Goal: Transaction & Acquisition: Purchase product/service

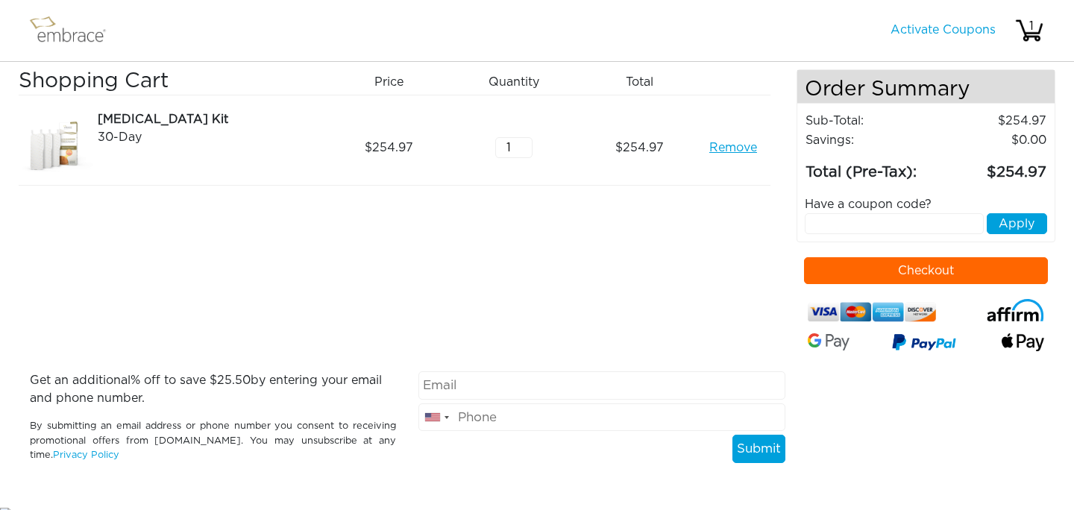
drag, startPoint x: 0, startPoint y: 0, endPoint x: 353, endPoint y: 12, distance: 353.7
click at [351, 9] on nav "Activate Coupons Hello, 1" at bounding box center [537, 31] width 1074 height 62
click at [37, 149] on img at bounding box center [56, 147] width 75 height 75
click at [119, 124] on div "[MEDICAL_DATA] Kit" at bounding box center [209, 119] width 223 height 18
click at [45, 31] on img at bounding box center [74, 30] width 97 height 37
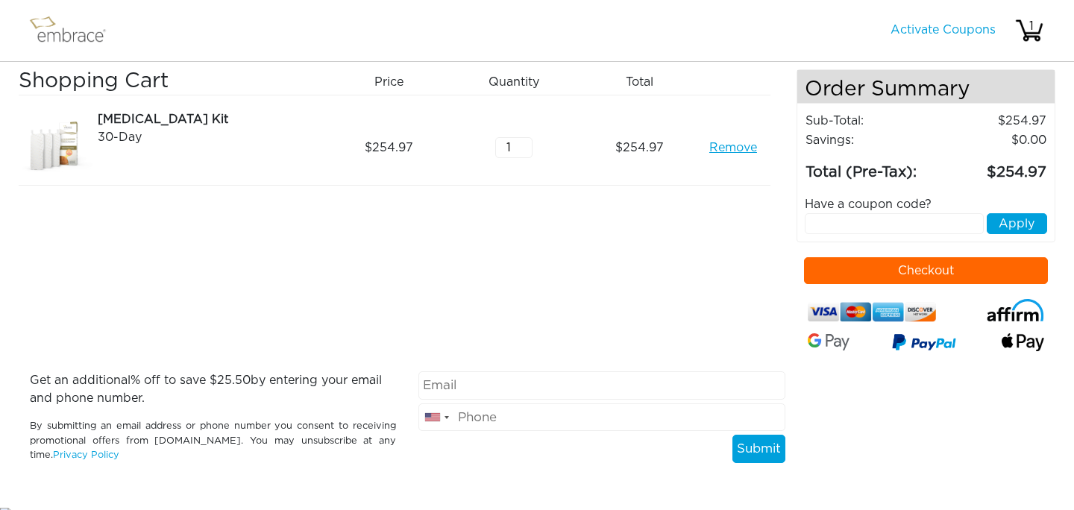
click at [19, 119] on img at bounding box center [56, 147] width 75 height 75
click at [19, 118] on img at bounding box center [56, 147] width 75 height 75
click at [100, 87] on h3 "Shopping Cart" at bounding box center [170, 81] width 302 height 25
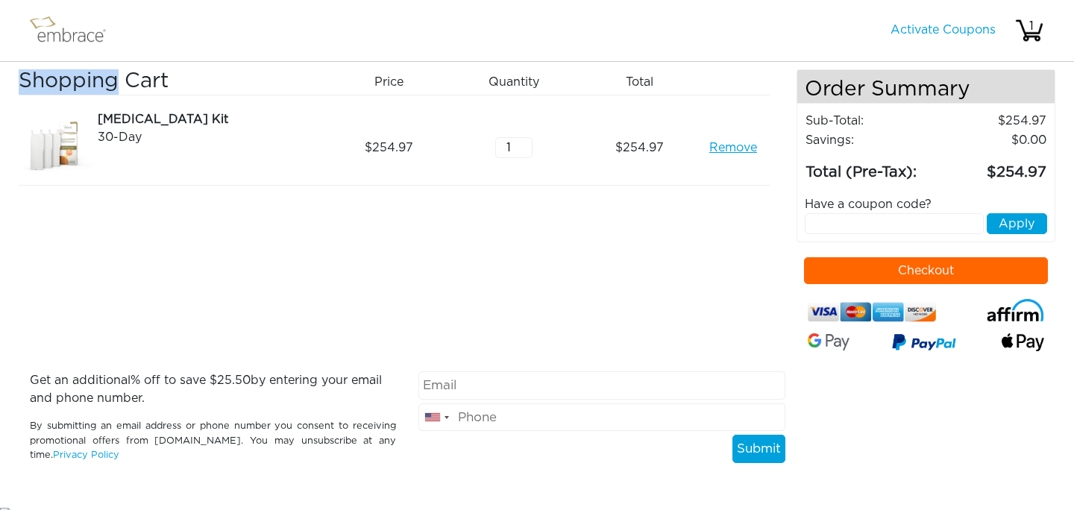
click at [100, 87] on h3 "Shopping Cart" at bounding box center [170, 81] width 302 height 25
click at [77, 43] on img at bounding box center [74, 30] width 97 height 37
click at [149, 91] on h3 "Shopping Cart" at bounding box center [170, 81] width 302 height 25
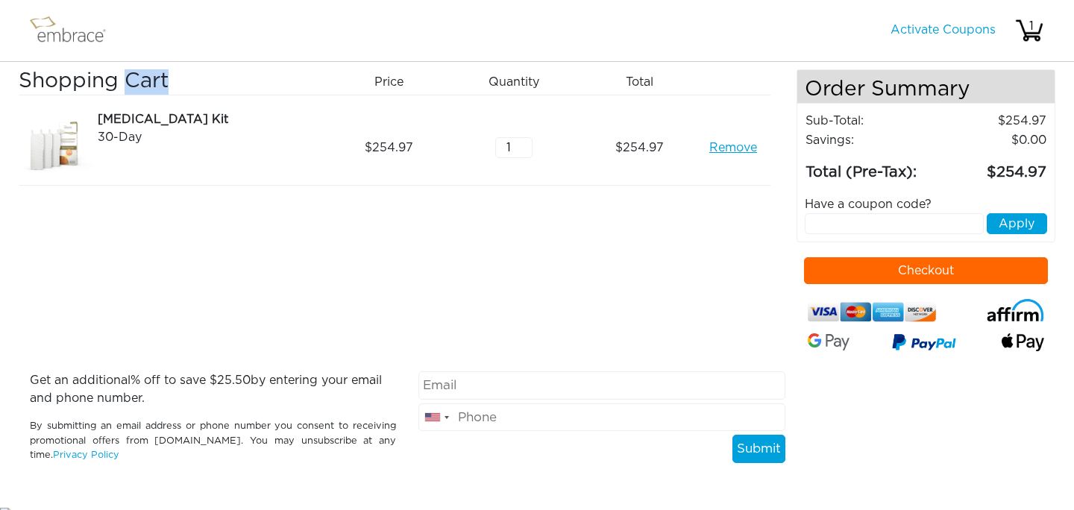
click at [84, 38] on img at bounding box center [74, 30] width 97 height 37
click at [926, 35] on link "Activate Coupons" at bounding box center [942, 30] width 105 height 12
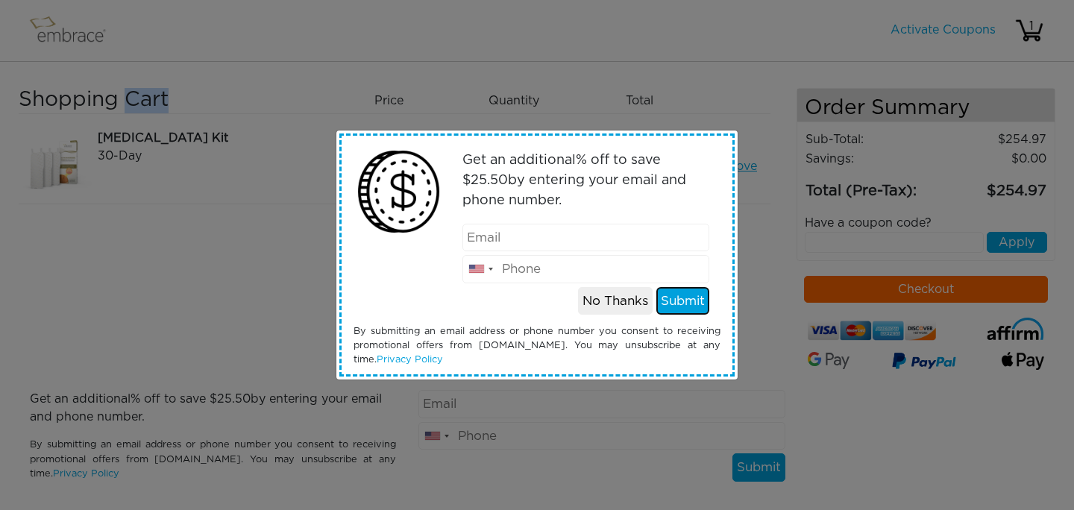
click at [695, 308] on button "Submit" at bounding box center [682, 301] width 53 height 28
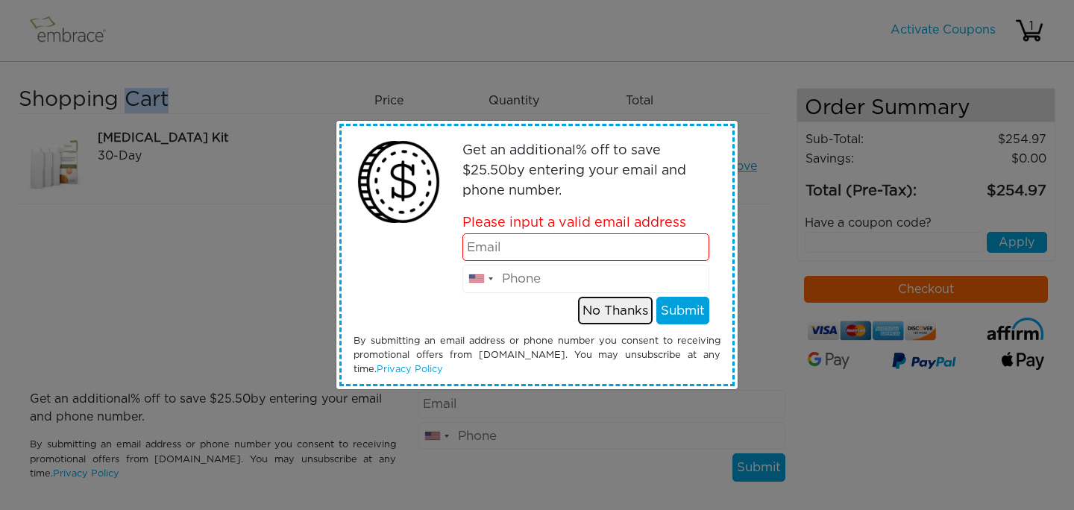
click at [597, 311] on button "No Thanks" at bounding box center [615, 311] width 75 height 28
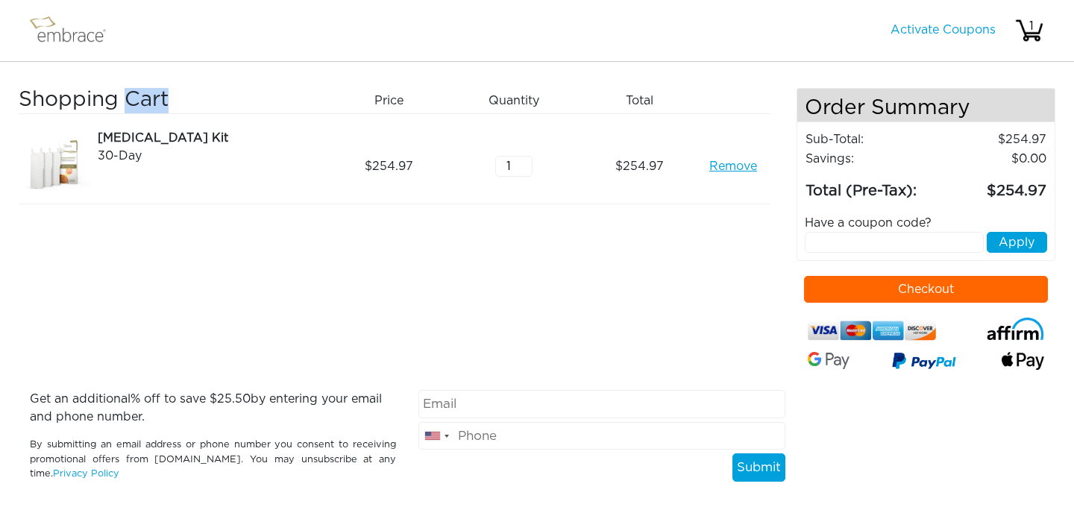
scroll to position [31, 0]
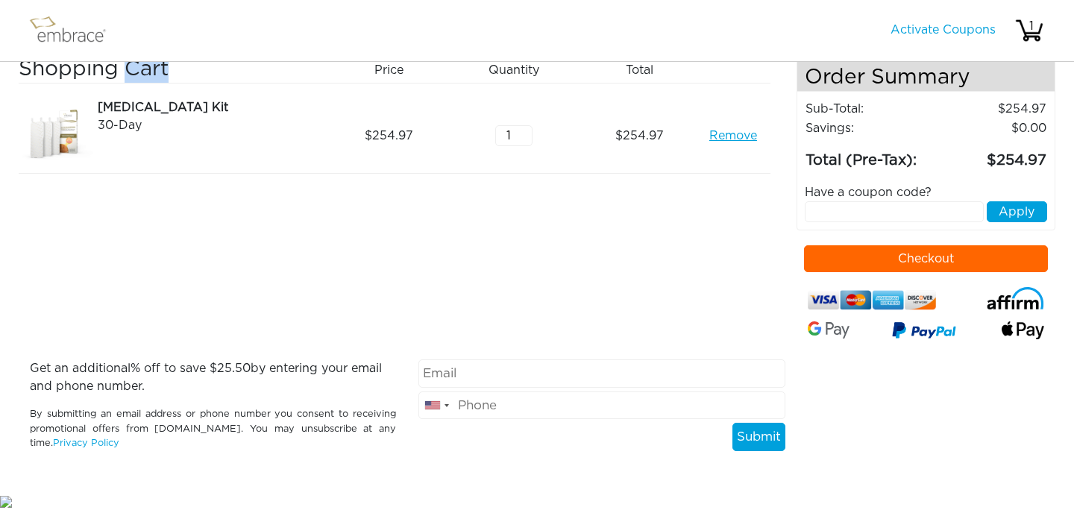
click at [81, 43] on img at bounding box center [74, 30] width 97 height 37
click at [67, 138] on img at bounding box center [56, 135] width 75 height 75
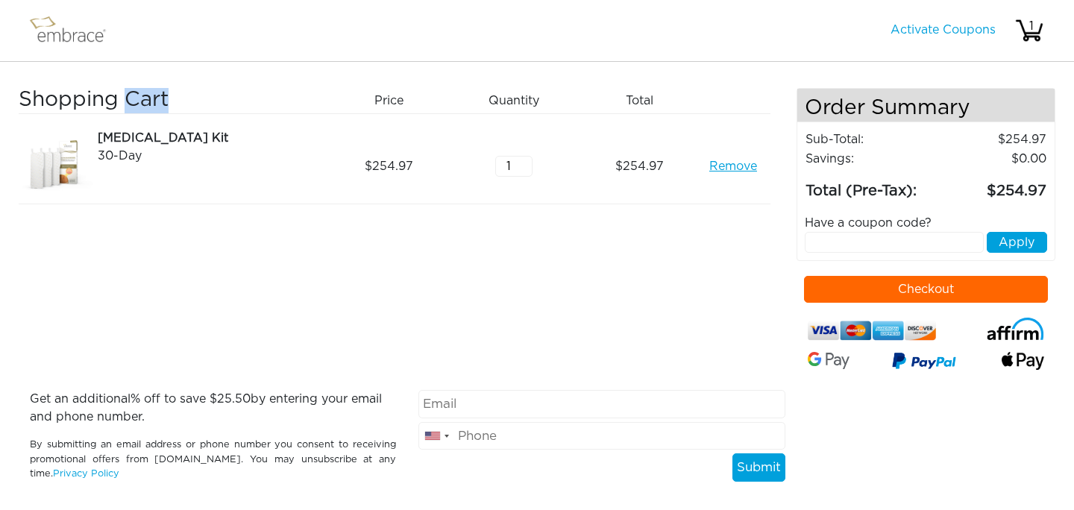
click at [86, 33] on img at bounding box center [74, 30] width 97 height 37
click at [64, 159] on img at bounding box center [56, 166] width 75 height 75
click at [107, 159] on div "30-Day" at bounding box center [209, 156] width 223 height 18
